Goal: Find specific page/section: Find specific page/section

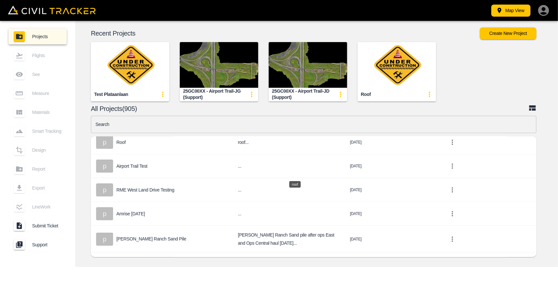
scroll to position [98, 0]
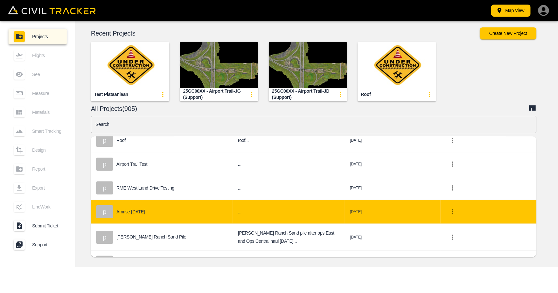
click at [147, 218] on td "p Amrise [DATE]" at bounding box center [162, 212] width 142 height 24
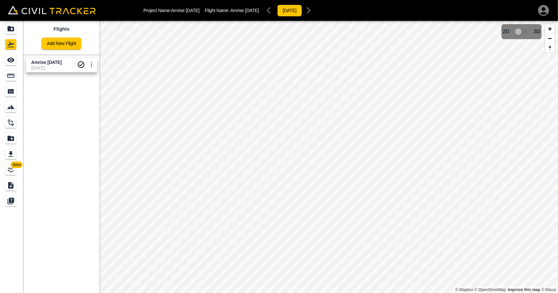
click at [38, 67] on span "[DATE]" at bounding box center [54, 67] width 46 height 5
click at [8, 65] on div "See" at bounding box center [10, 60] width 11 height 10
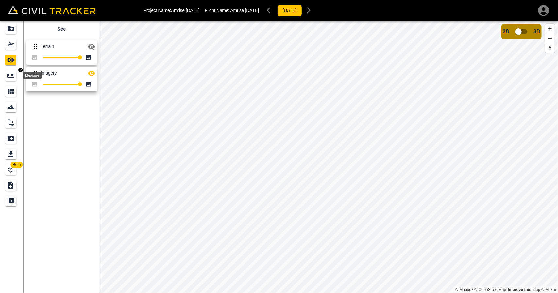
click at [14, 79] on icon "Measure" at bounding box center [11, 76] width 8 height 8
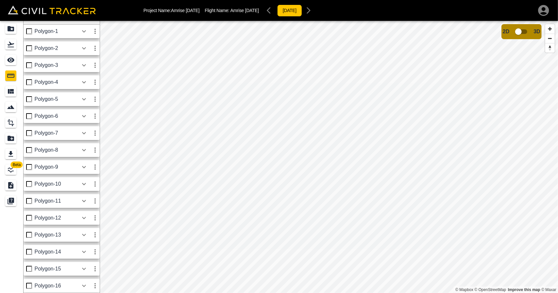
scroll to position [29, 0]
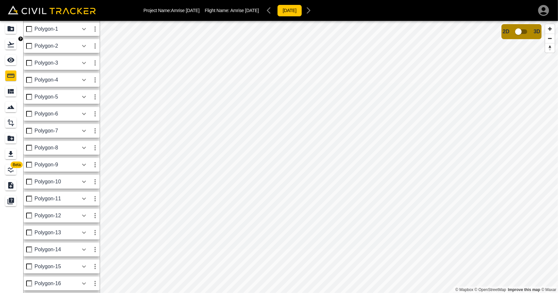
click at [12, 55] on div "See" at bounding box center [10, 60] width 11 height 10
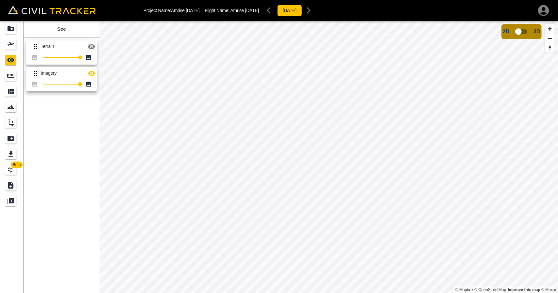
click at [92, 47] on icon "button" at bounding box center [92, 47] width 8 height 8
click at [92, 72] on icon "button" at bounding box center [92, 74] width 8 height 8
click at [93, 48] on icon "button" at bounding box center [91, 46] width 7 height 5
click at [93, 48] on icon "button" at bounding box center [91, 47] width 7 height 6
click at [91, 74] on icon "button" at bounding box center [91, 74] width 7 height 6
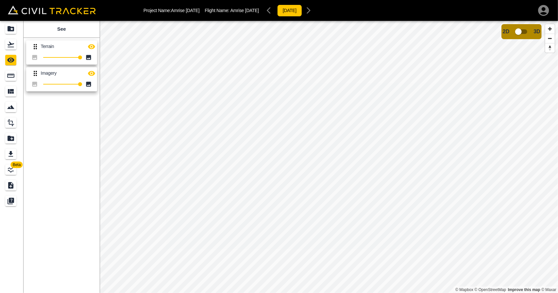
click at [92, 47] on icon "button" at bounding box center [92, 47] width 8 height 8
click at [92, 47] on icon "button" at bounding box center [91, 47] width 7 height 6
click at [14, 41] on icon "Flights" at bounding box center [11, 45] width 8 height 8
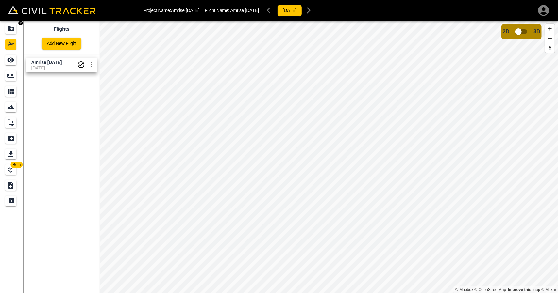
click at [7, 32] on icon "Projects" at bounding box center [11, 29] width 8 height 8
